Goal: Transaction & Acquisition: Subscribe to service/newsletter

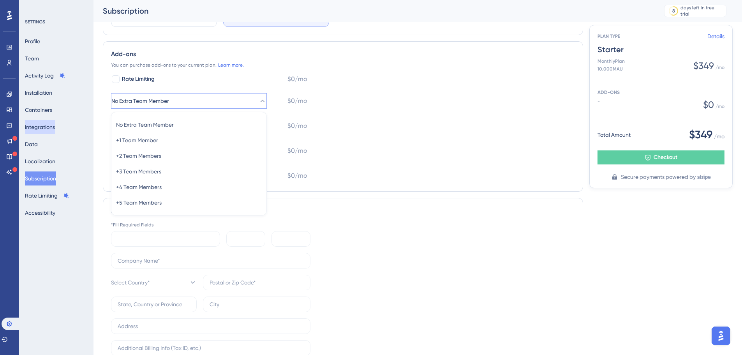
scroll to position [29, 0]
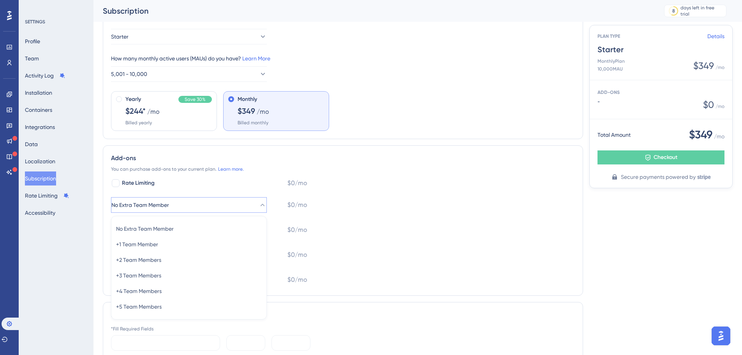
click at [40, 171] on div "Profile Team Activity Log Installation Containers Integrations Data Localizatio…" at bounding box center [56, 126] width 63 height 185
click at [40, 178] on button "Subscription" at bounding box center [40, 178] width 31 height 14
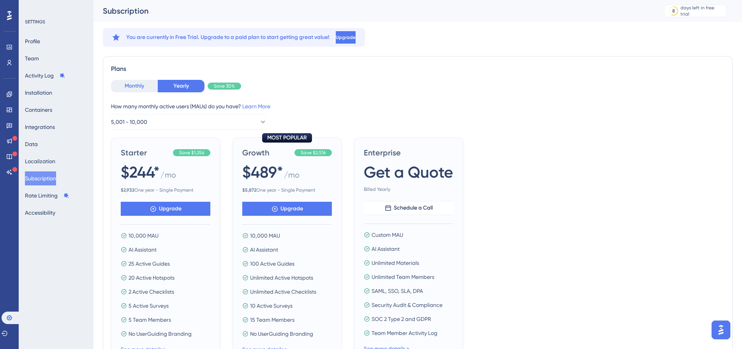
click at [132, 81] on button "Monthly" at bounding box center [134, 86] width 47 height 12
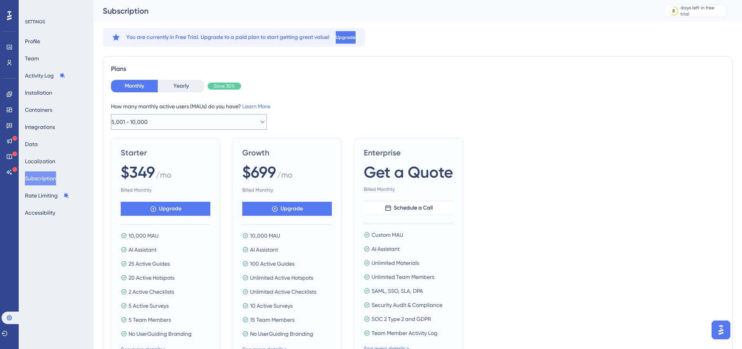
click at [162, 124] on button "5,001 - 10,000" at bounding box center [189, 122] width 156 height 16
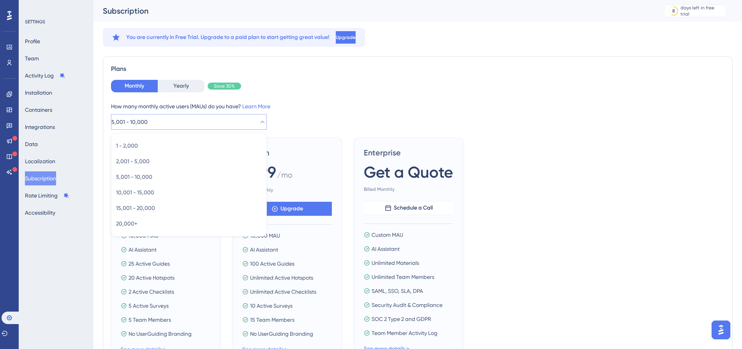
click at [333, 105] on div "How many monthly active users ([PERSON_NAME]) do you have? Learn More" at bounding box center [417, 106] width 613 height 9
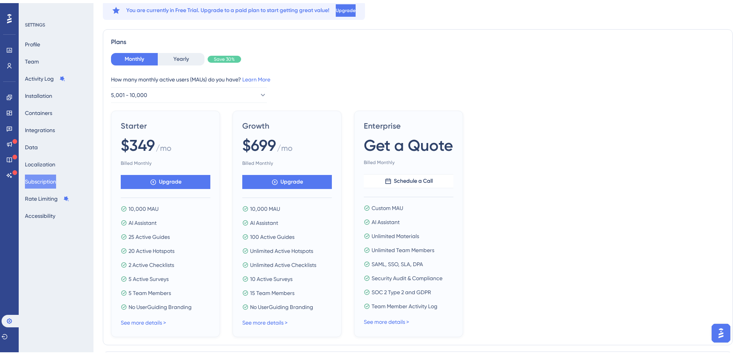
scroll to position [39, 0]
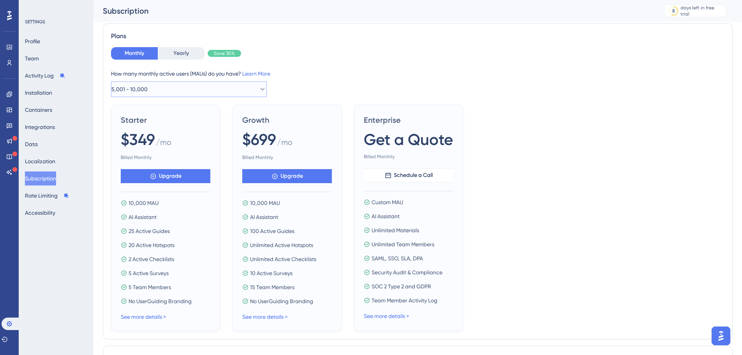
click at [146, 88] on span "5,001 - 10,000" at bounding box center [129, 89] width 36 height 9
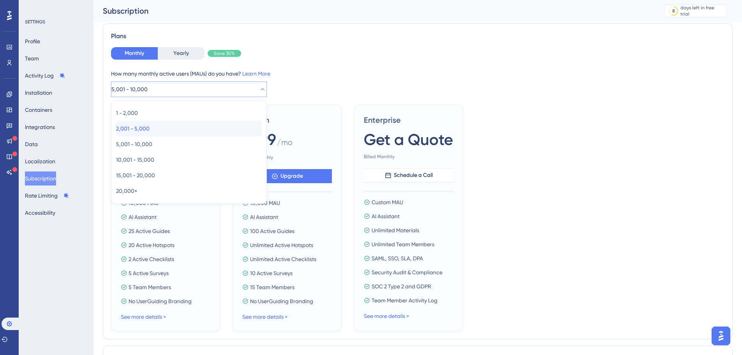
click at [150, 126] on span "2,001 - 5,000" at bounding box center [132, 128] width 33 height 9
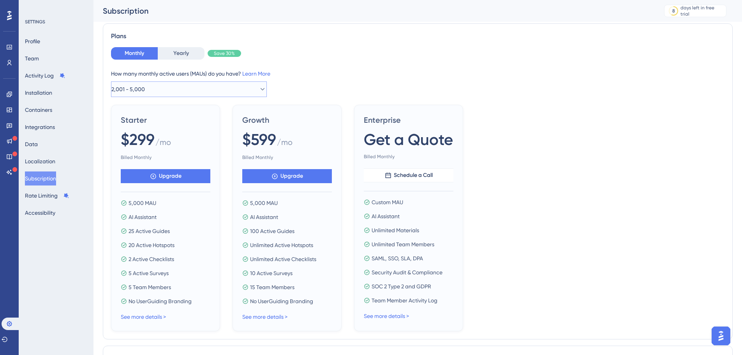
click at [170, 88] on button "2,001 - 5,000" at bounding box center [189, 89] width 156 height 16
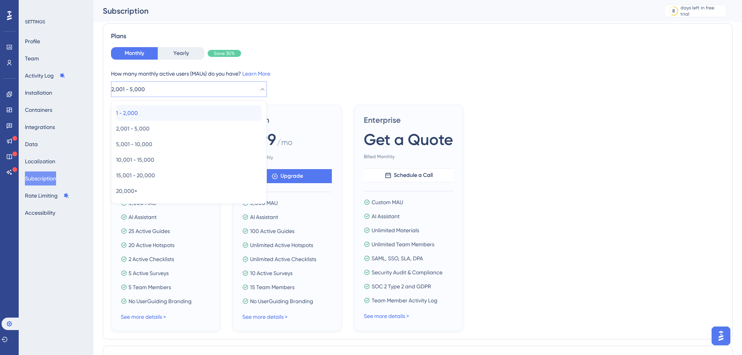
click at [152, 116] on div "1 - 2,000 1 - 2,000" at bounding box center [189, 113] width 146 height 16
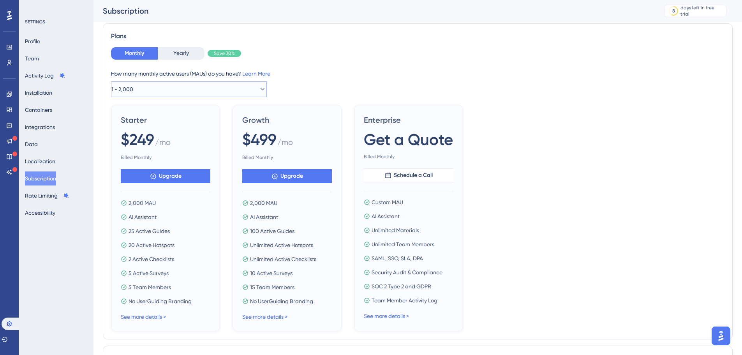
drag, startPoint x: 158, startPoint y: 82, endPoint x: 160, endPoint y: 97, distance: 15.0
click at [158, 82] on button "1 - 2,000" at bounding box center [189, 89] width 156 height 16
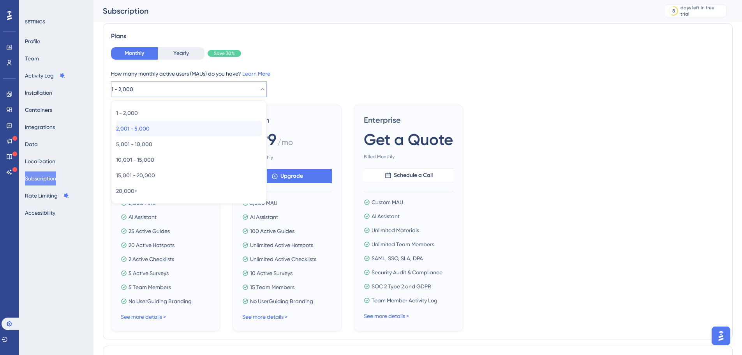
click at [153, 121] on div "2,001 - 5,000 2,001 - 5,000" at bounding box center [189, 129] width 146 height 16
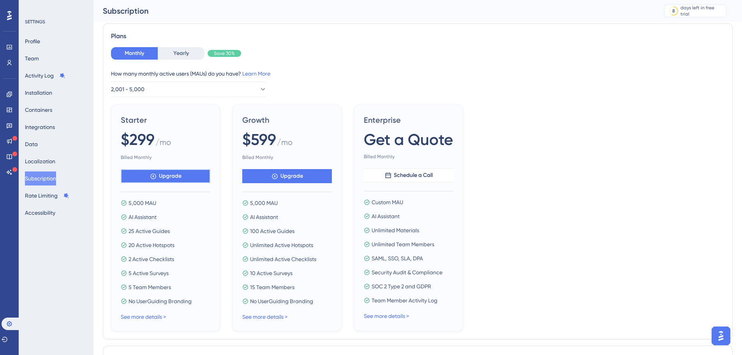
click at [142, 173] on button "Upgrade" at bounding box center [166, 176] width 90 height 14
